Goal: Use online tool/utility: Use online tool/utility

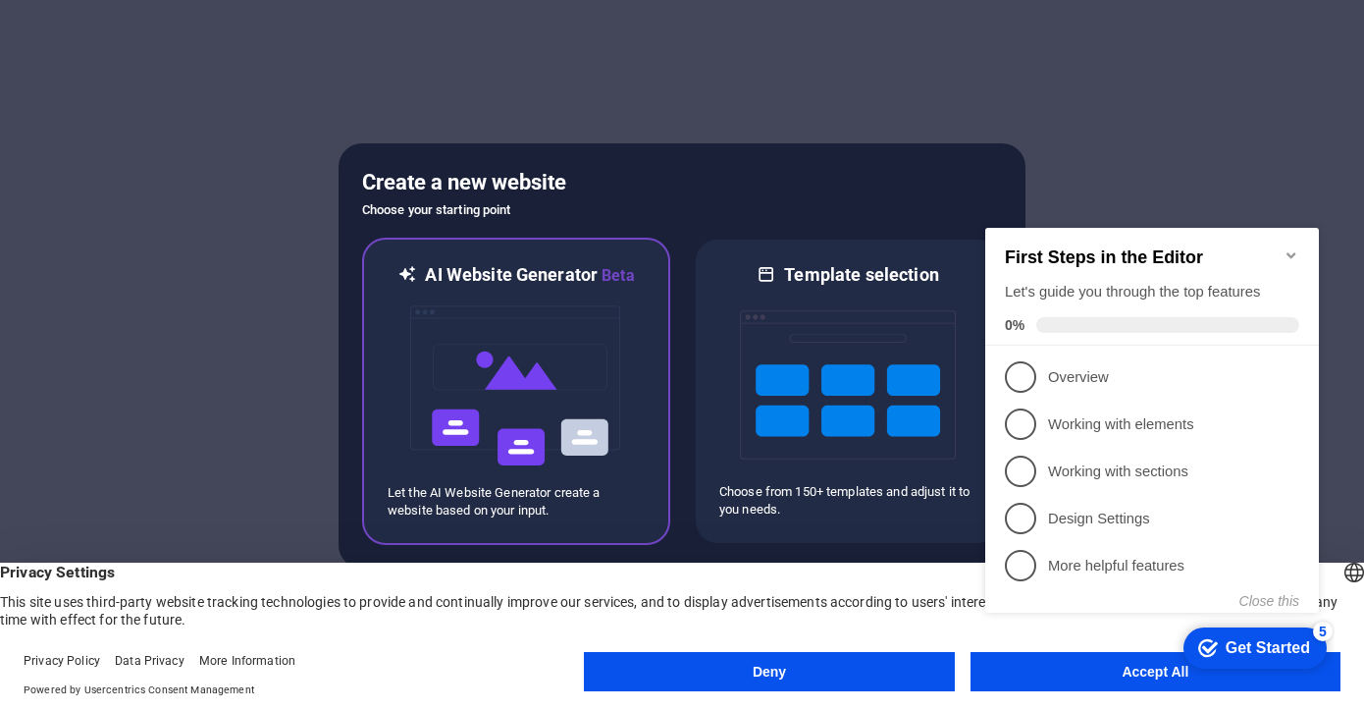
click at [539, 358] on img at bounding box center [516, 386] width 216 height 196
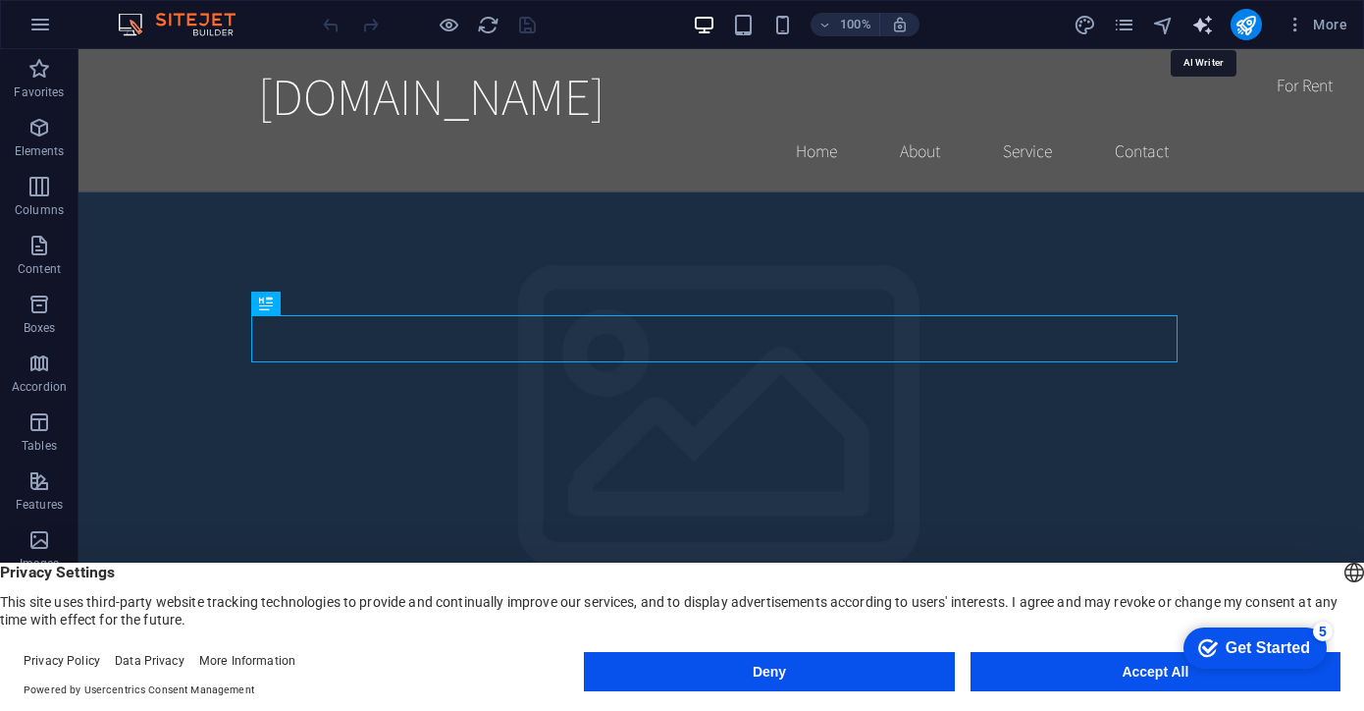
click at [1200, 23] on icon "text_generator" at bounding box center [1202, 25] width 23 height 23
select select "English"
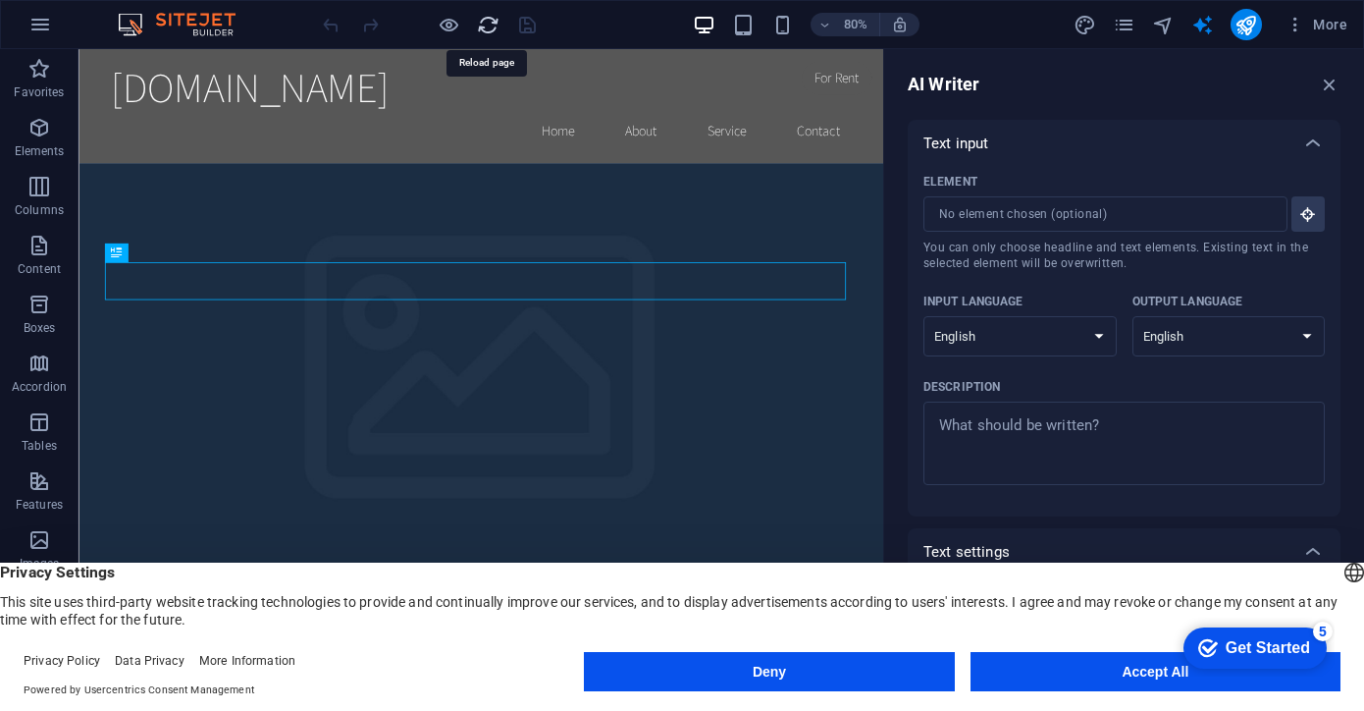
click at [491, 16] on icon "reload" at bounding box center [488, 25] width 23 height 23
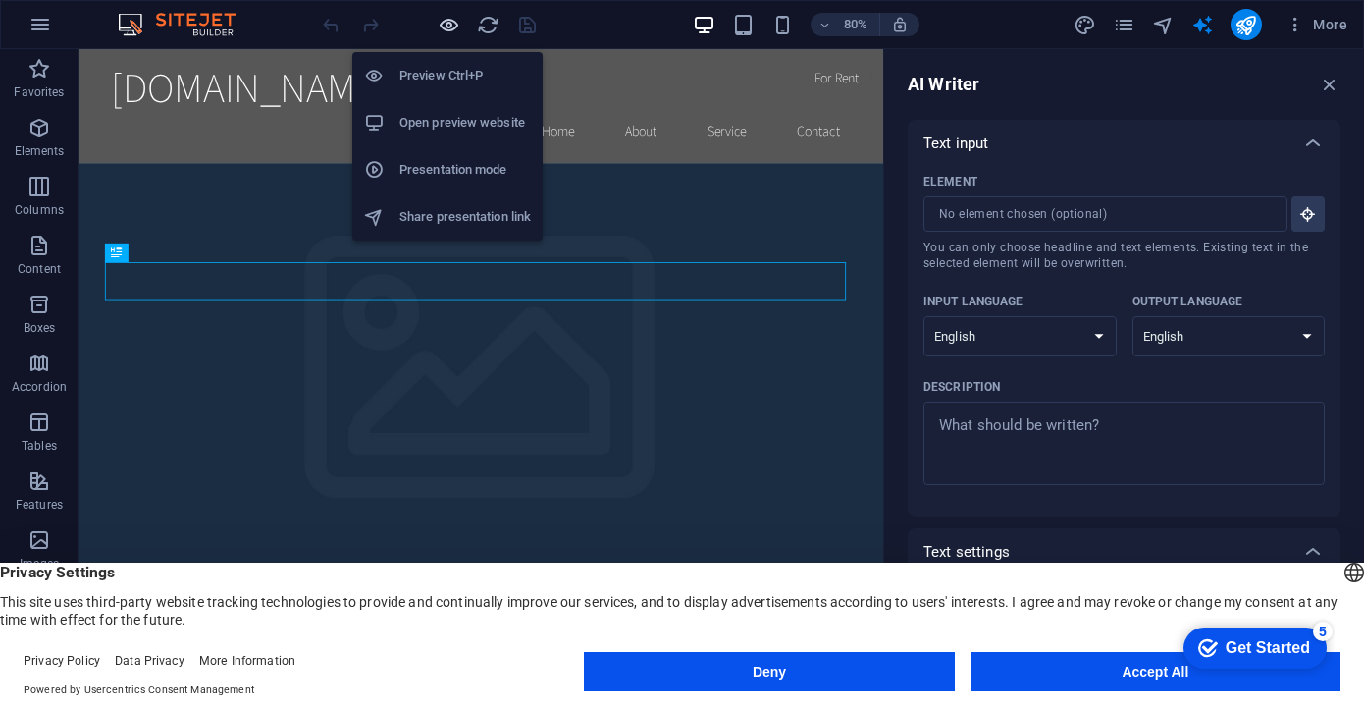
click at [443, 19] on icon "button" at bounding box center [449, 25] width 23 height 23
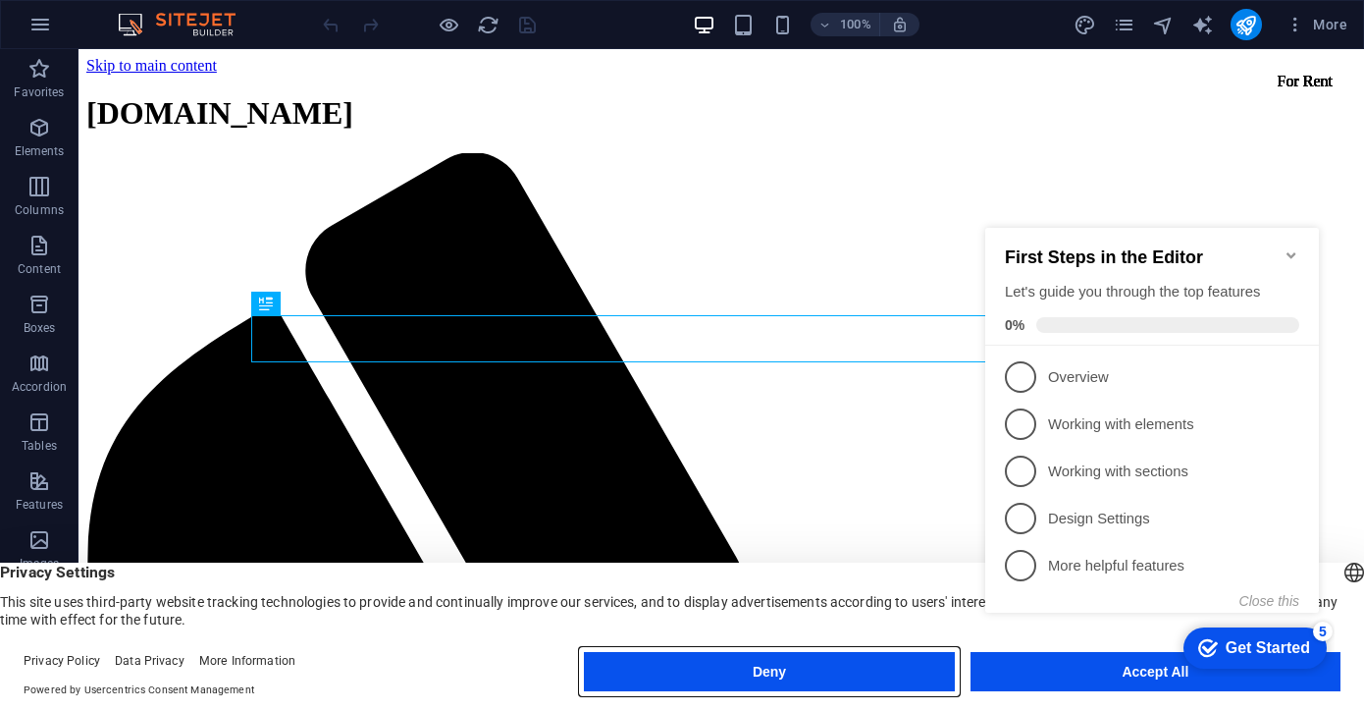
click at [839, 663] on button "Deny" at bounding box center [769, 671] width 370 height 39
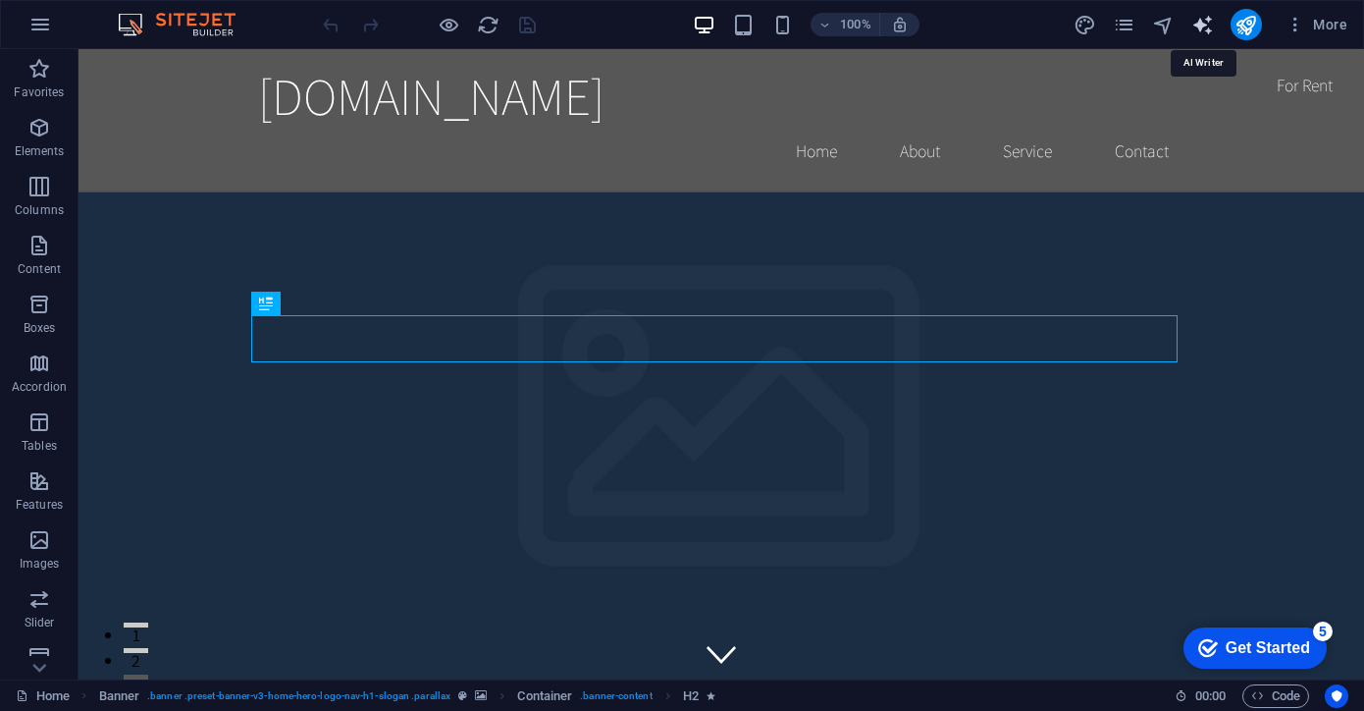
click at [1210, 15] on icon "text_generator" at bounding box center [1202, 25] width 23 height 23
select select "English"
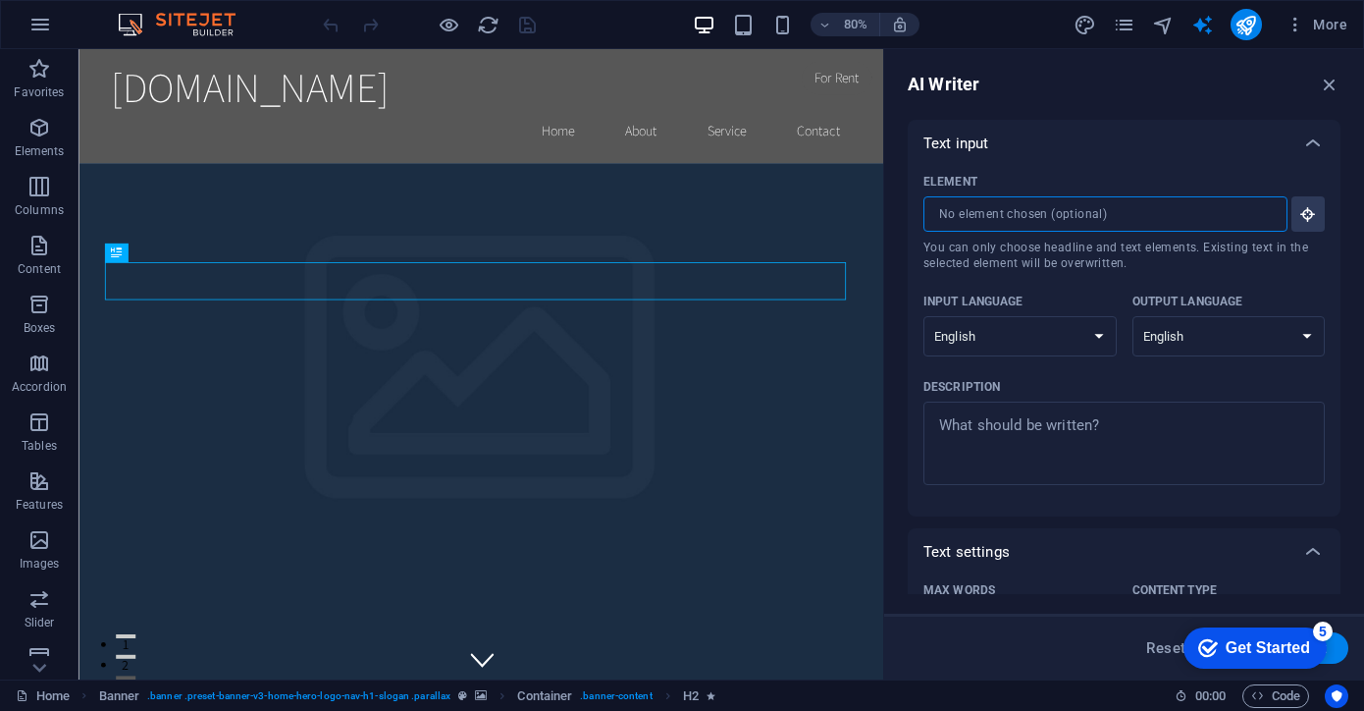
click at [973, 223] on input "Element ​ You can only choose headline and text elements. Existing text in the …" at bounding box center [1099, 213] width 350 height 35
type textarea "x"
click at [1008, 429] on textarea "Description x ​" at bounding box center [1124, 443] width 382 height 64
type textarea "x"
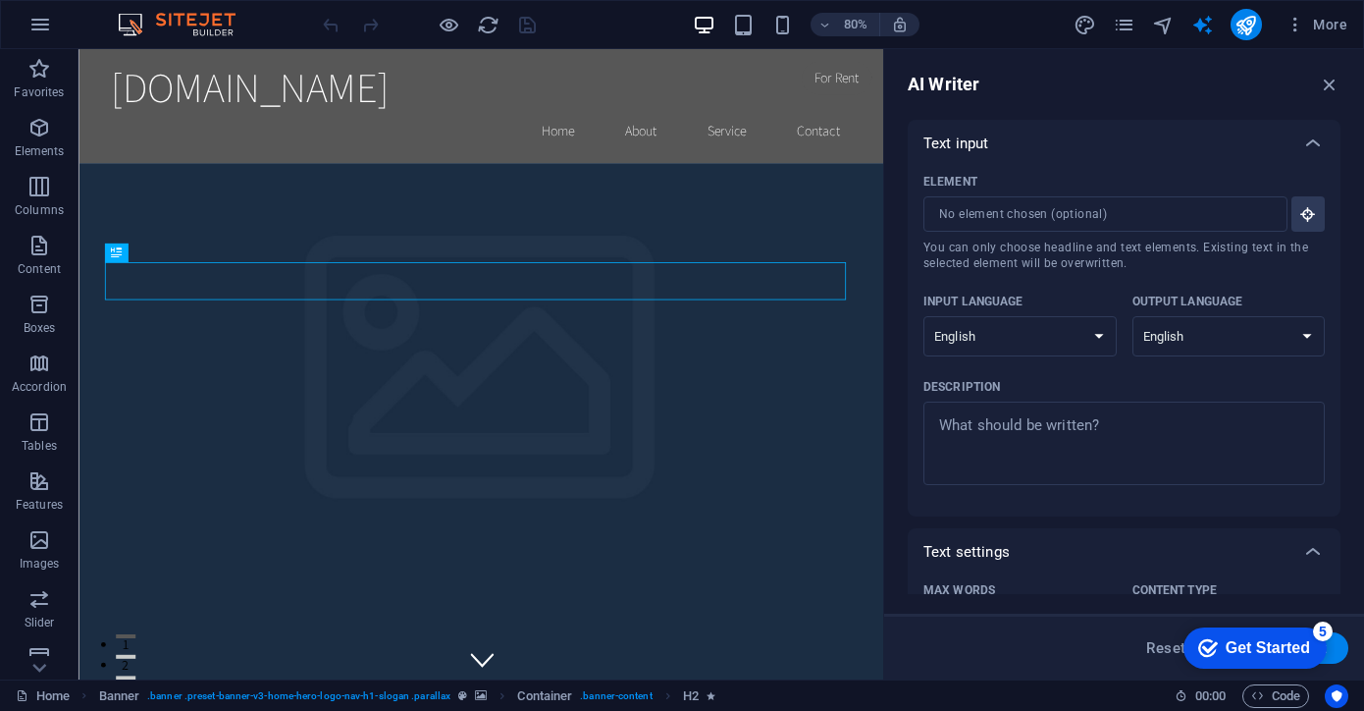
click at [1242, 643] on div "Get Started" at bounding box center [1268, 648] width 84 height 18
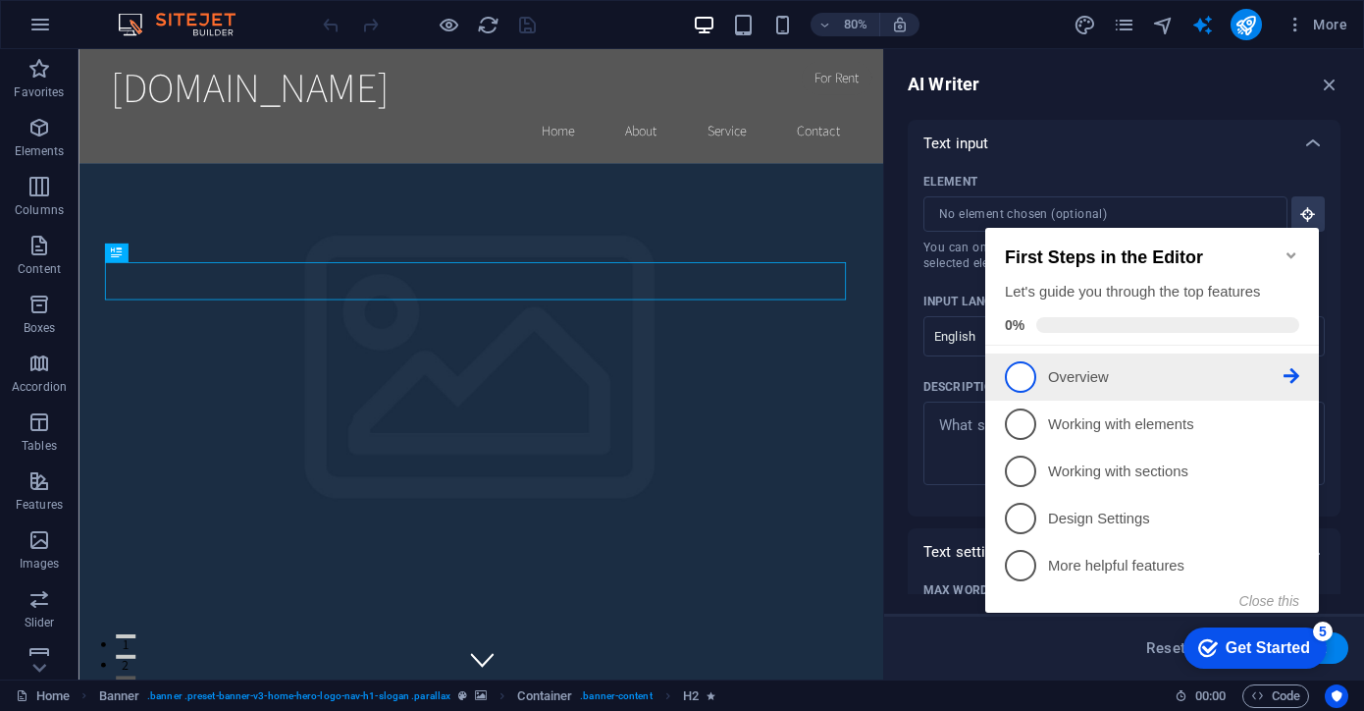
click at [1018, 371] on span "1" at bounding box center [1020, 376] width 31 height 31
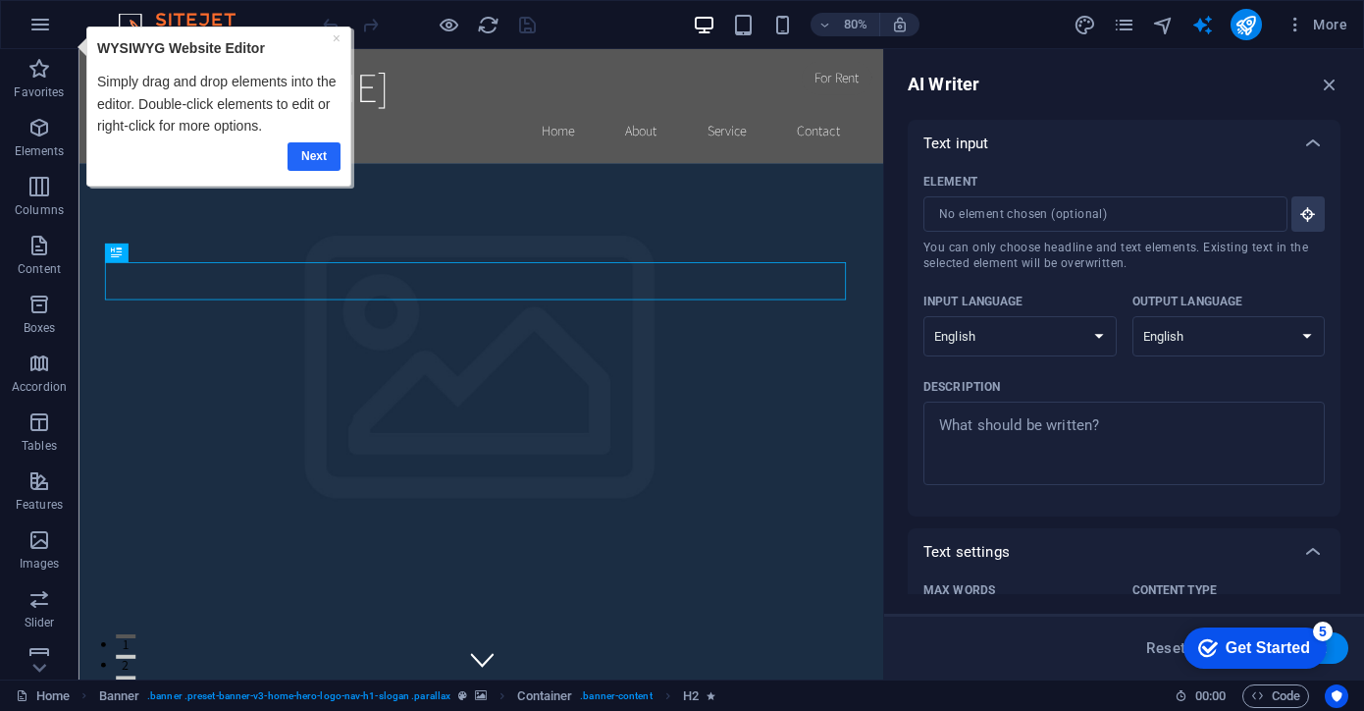
click at [312, 161] on link "Next" at bounding box center [314, 156] width 53 height 28
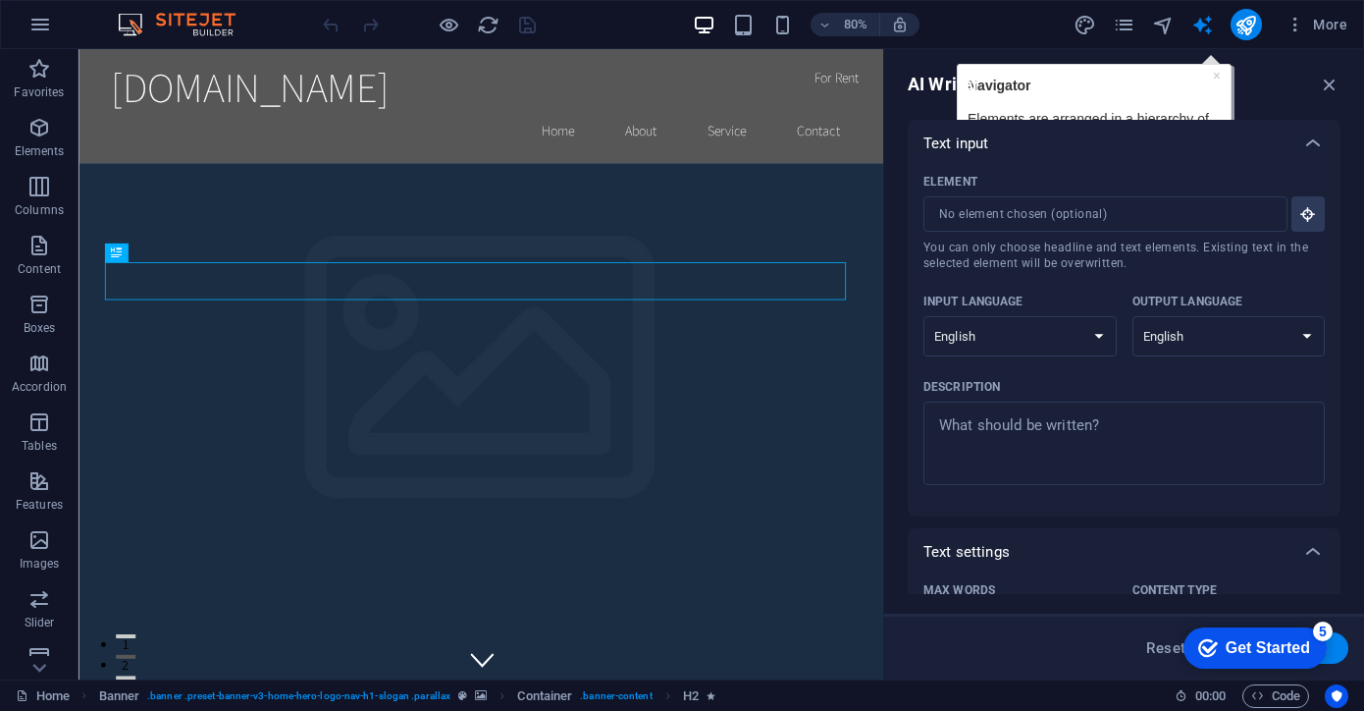
click at [1179, 82] on div "AI Writer" at bounding box center [1124, 85] width 433 height 24
click at [1283, 639] on div "Get Started" at bounding box center [1268, 648] width 84 height 18
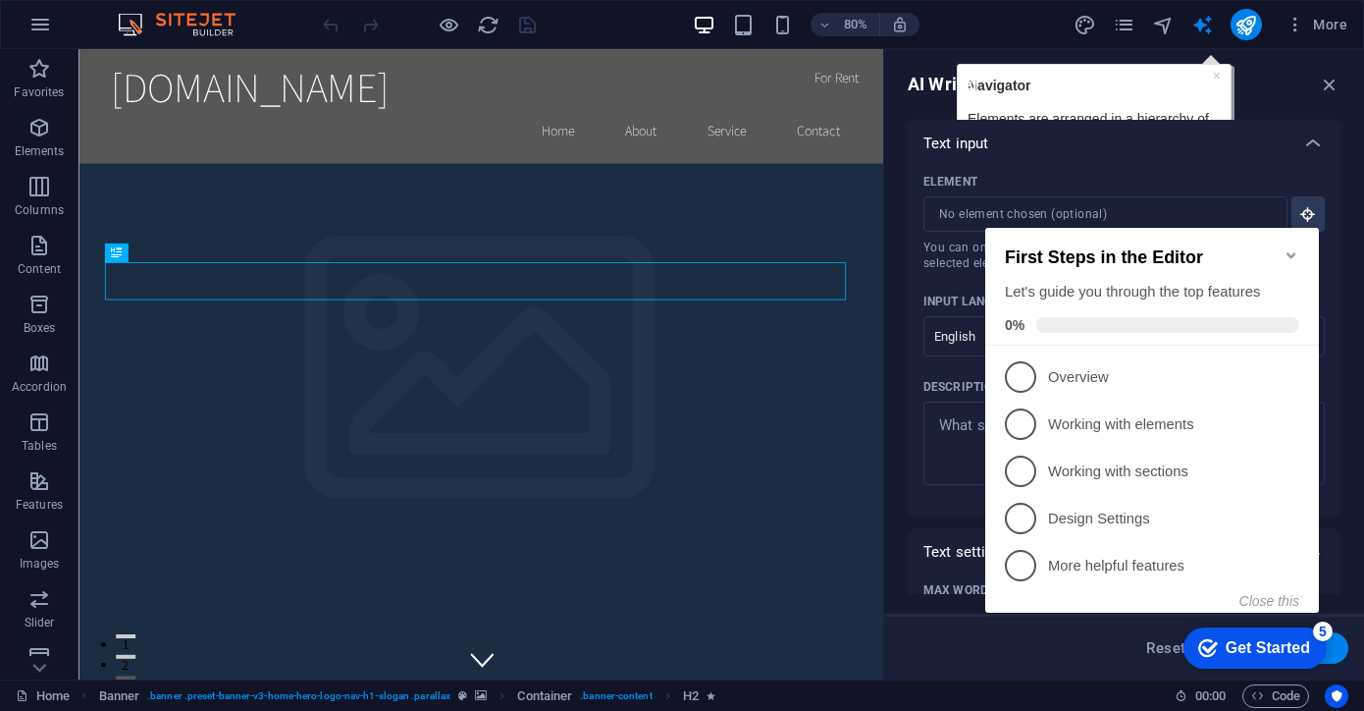
click at [1175, 91] on div "AI Writer" at bounding box center [1124, 85] width 433 height 24
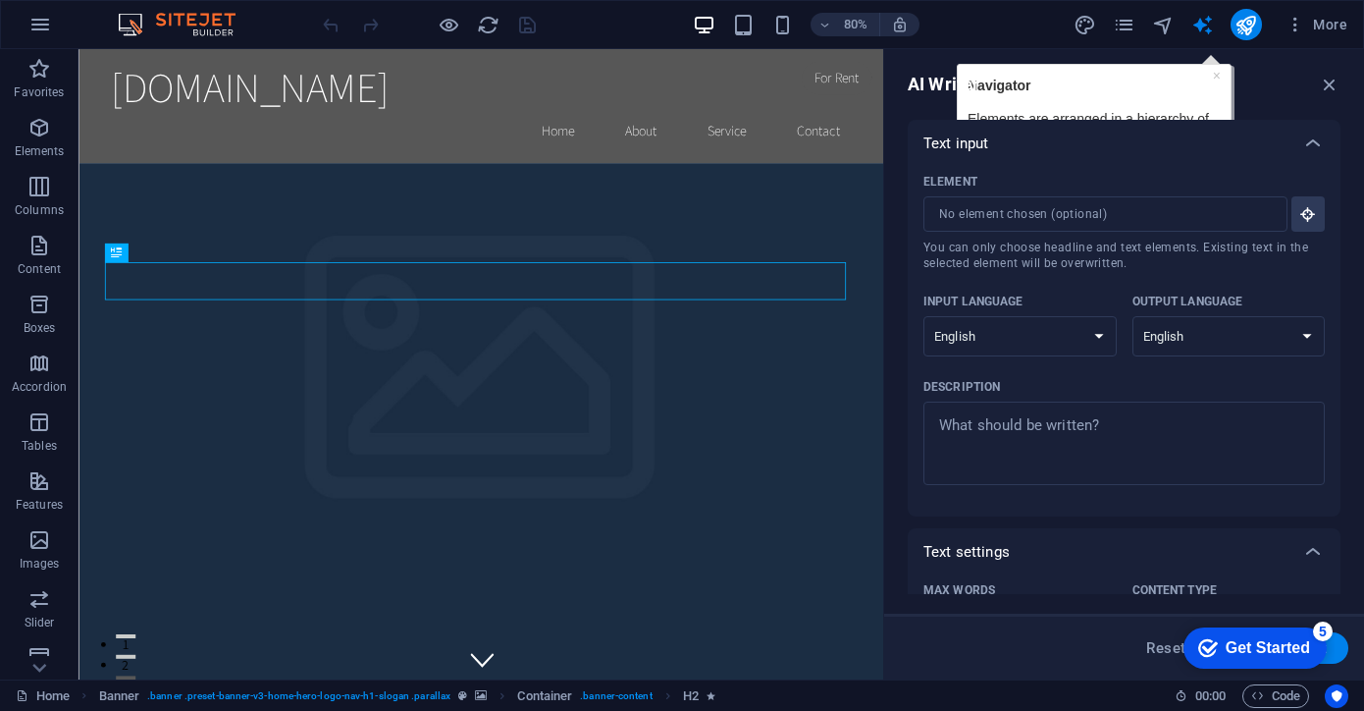
click at [1213, 73] on div "AI Writer" at bounding box center [1124, 85] width 433 height 24
click at [1203, 17] on icon "text_generator" at bounding box center [1202, 25] width 23 height 23
click at [1333, 79] on icon "button" at bounding box center [1330, 85] width 22 height 22
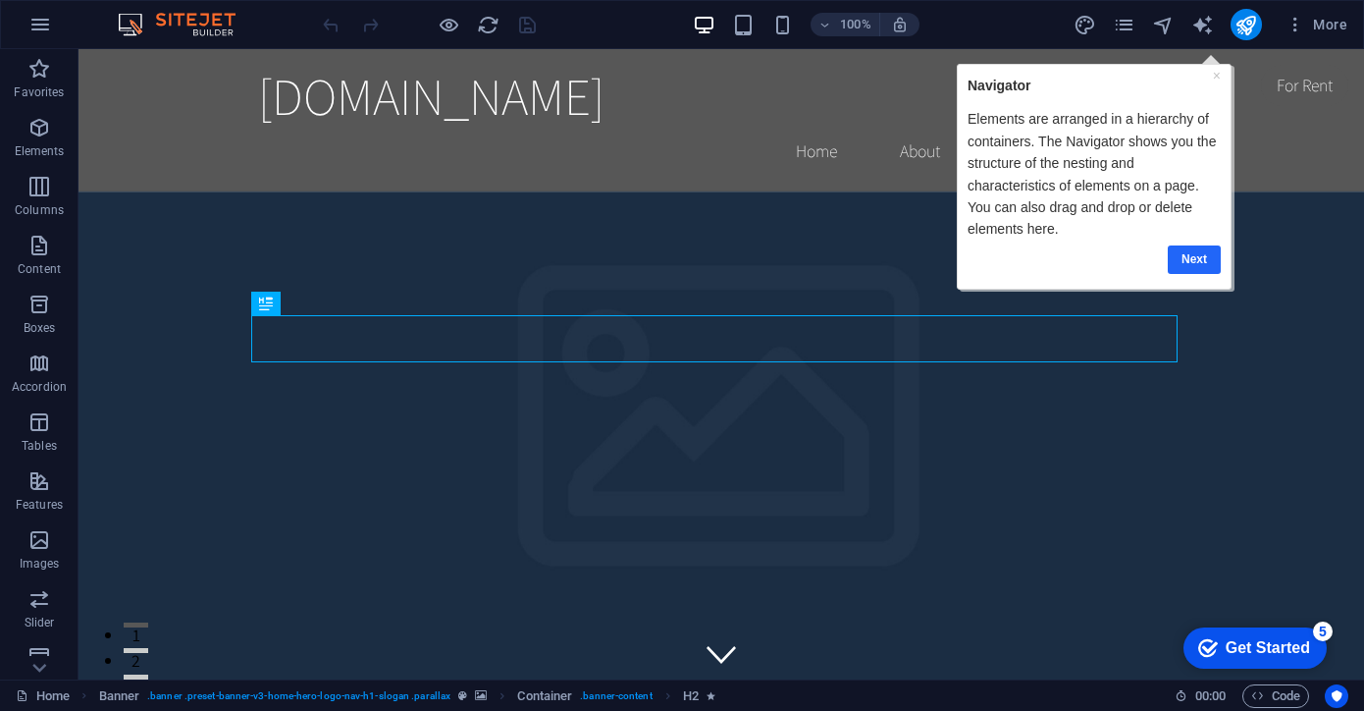
click at [1196, 252] on link "Next" at bounding box center [1193, 258] width 53 height 28
